Goal: Use online tool/utility: Utilize a website feature to perform a specific function

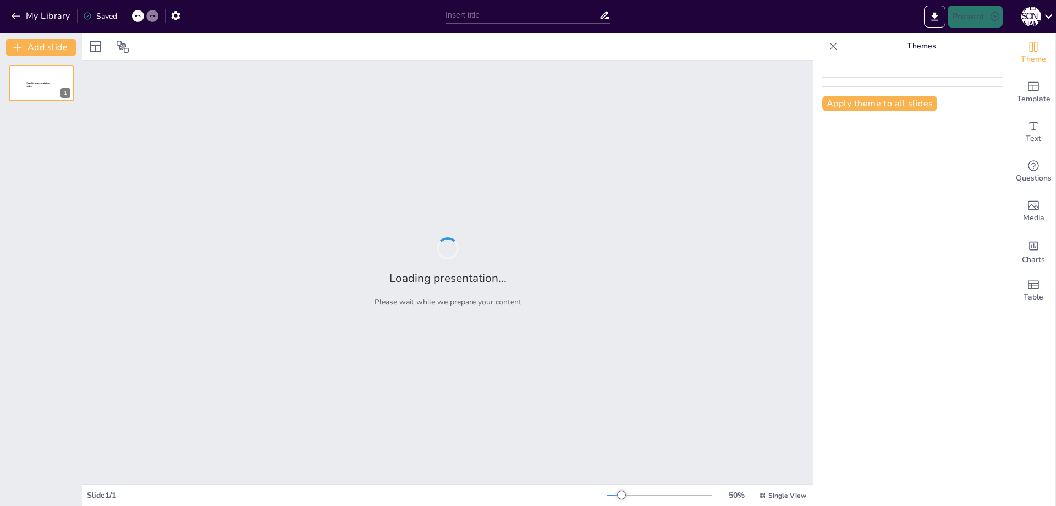
type input "конец"
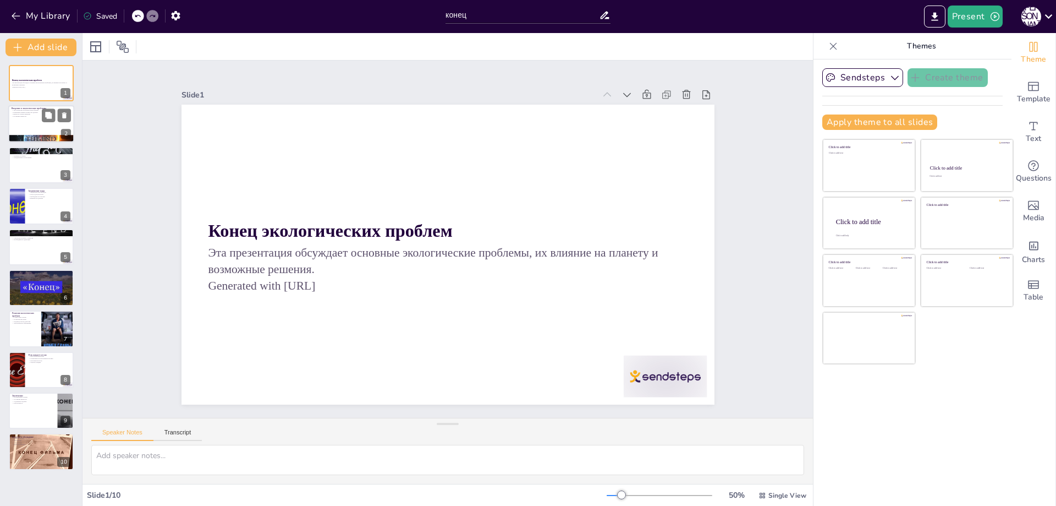
click at [20, 122] on div at bounding box center [41, 124] width 66 height 37
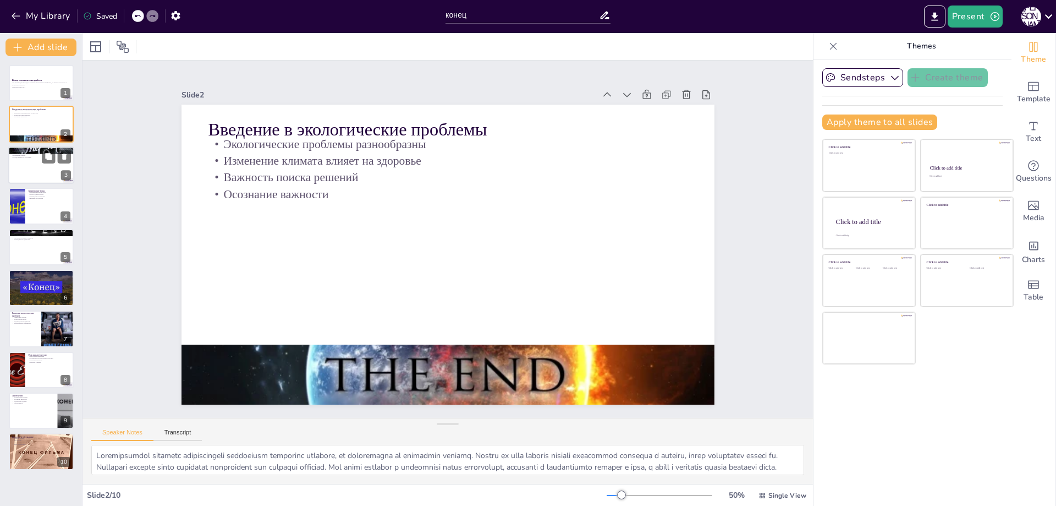
click at [35, 163] on div at bounding box center [41, 164] width 66 height 37
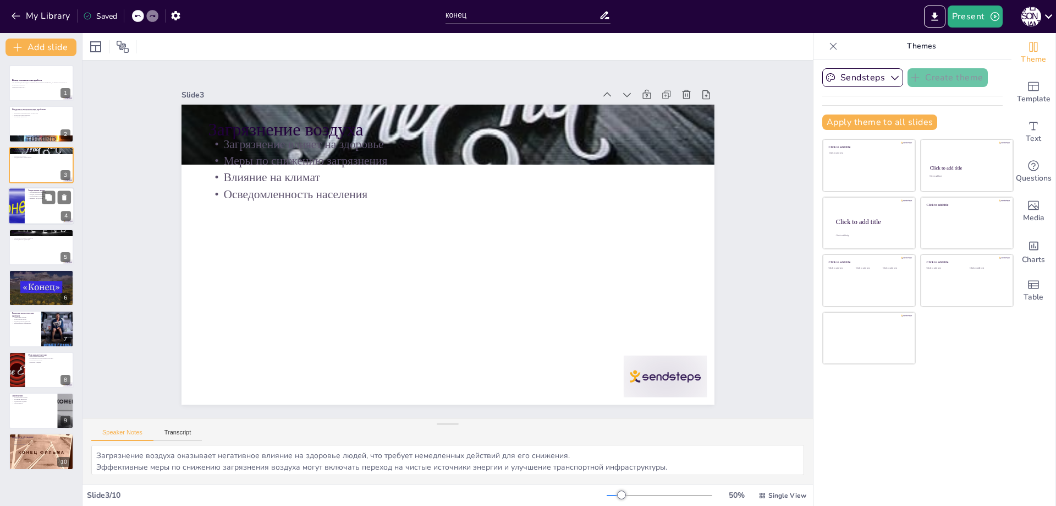
click at [48, 215] on div at bounding box center [41, 205] width 66 height 37
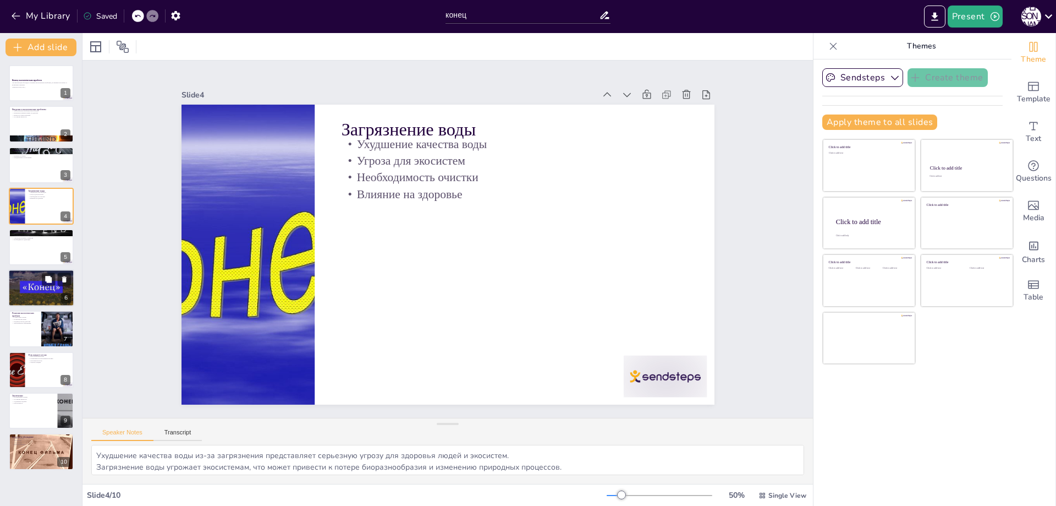
click at [56, 277] on div at bounding box center [56, 278] width 29 height 13
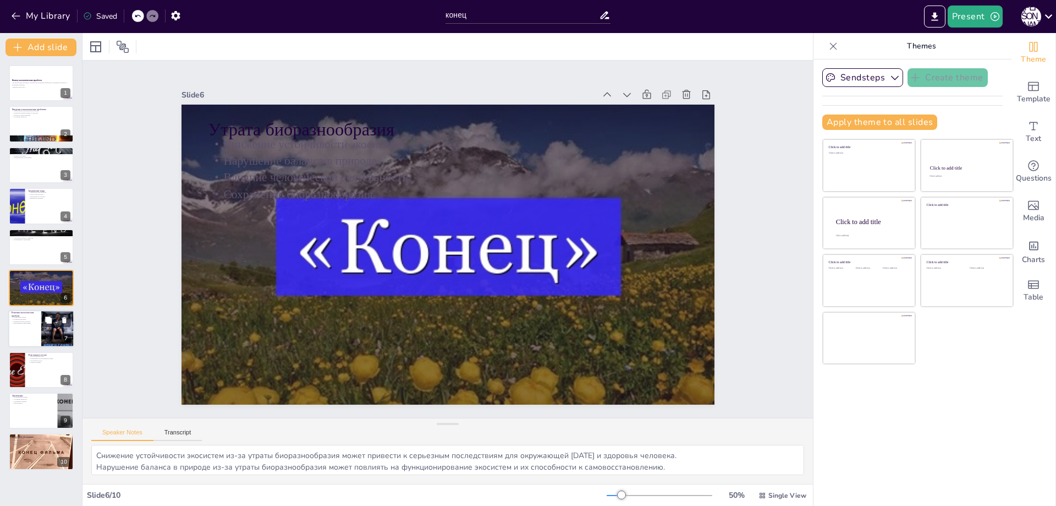
click at [48, 327] on div at bounding box center [57, 329] width 33 height 50
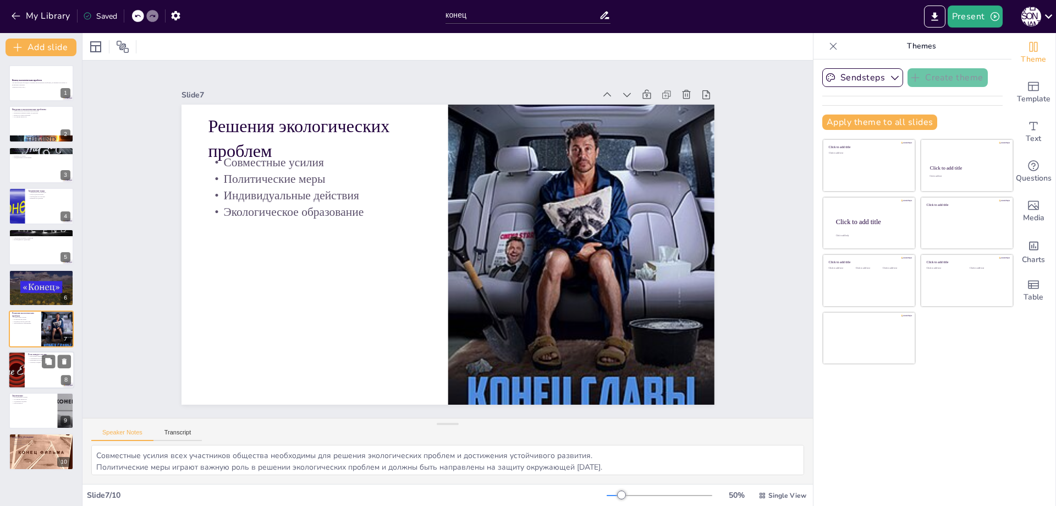
click at [43, 368] on div at bounding box center [41, 369] width 66 height 37
type textarea "Небольшие изменения в повседневной жизни могут иметь значительное влияние на за…"
